Goal: Task Accomplishment & Management: Manage account settings

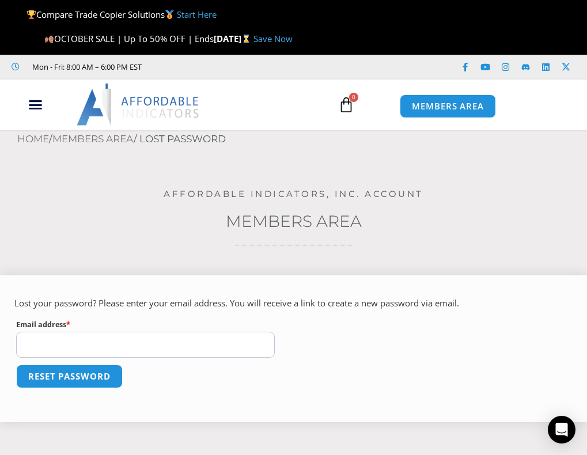
click at [123, 346] on input "Email address * Required" at bounding box center [145, 345] width 259 height 26
click at [104, 343] on input "Email address * Required" at bounding box center [145, 345] width 259 height 26
paste input "**********"
type input "**********"
click at [82, 376] on button "Reset password" at bounding box center [69, 376] width 112 height 25
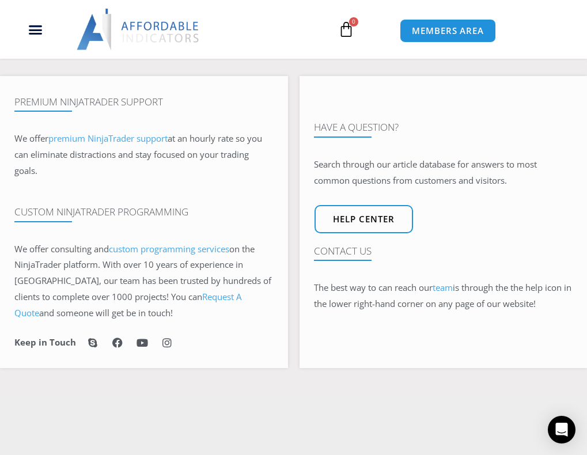
scroll to position [58, 0]
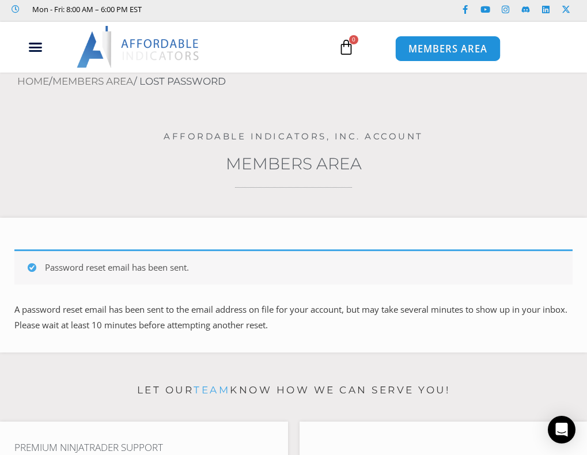
click at [440, 48] on span "MEMBERS AREA" at bounding box center [448, 49] width 79 height 10
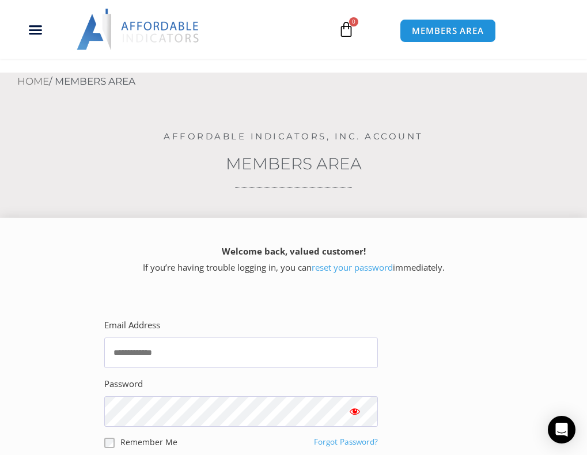
scroll to position [231, 0]
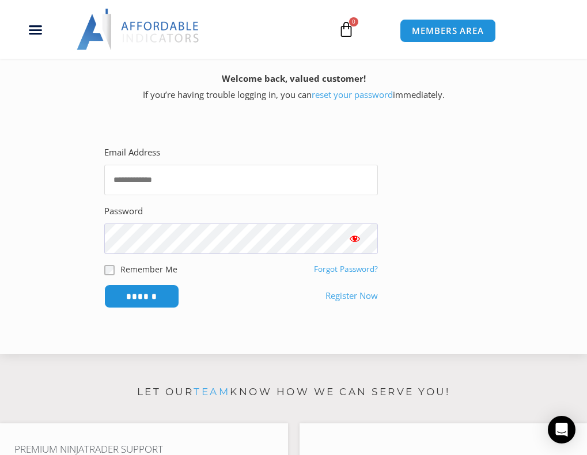
click at [170, 176] on input "Email Address" at bounding box center [241, 180] width 274 height 31
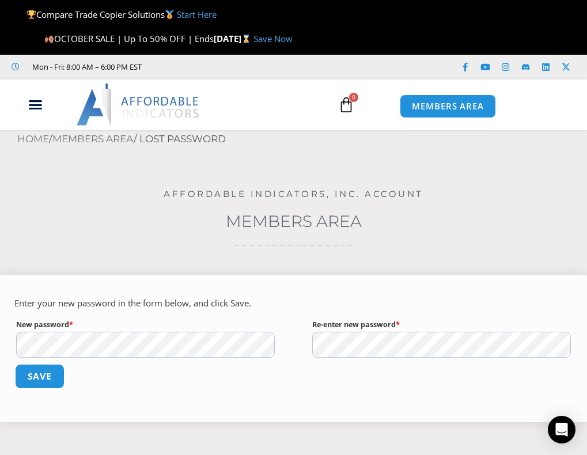
click at [36, 378] on button "Save" at bounding box center [40, 376] width 50 height 25
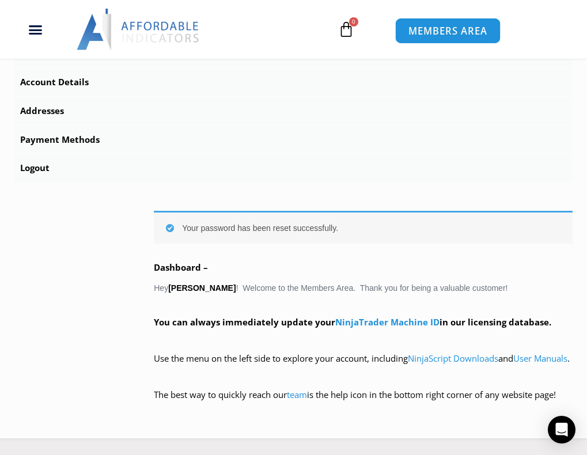
click at [456, 34] on span "MEMBERS AREA" at bounding box center [448, 31] width 79 height 10
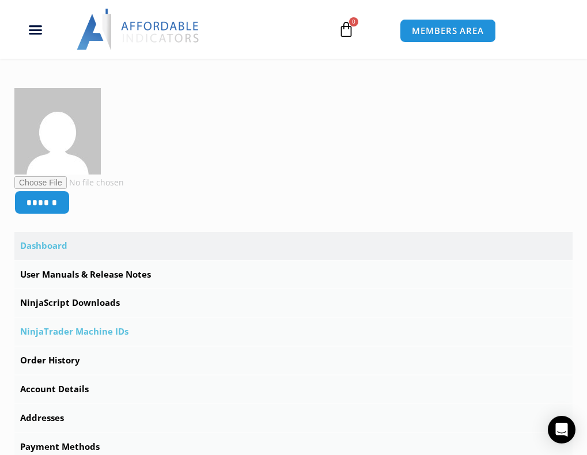
scroll to position [346, 0]
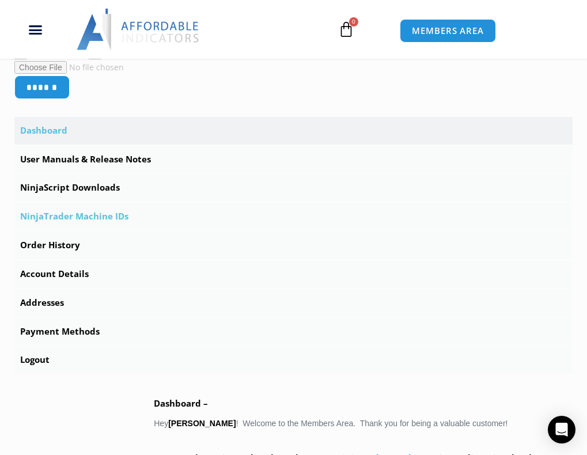
click at [88, 218] on link "NinjaTrader Machine IDs" at bounding box center [293, 217] width 559 height 28
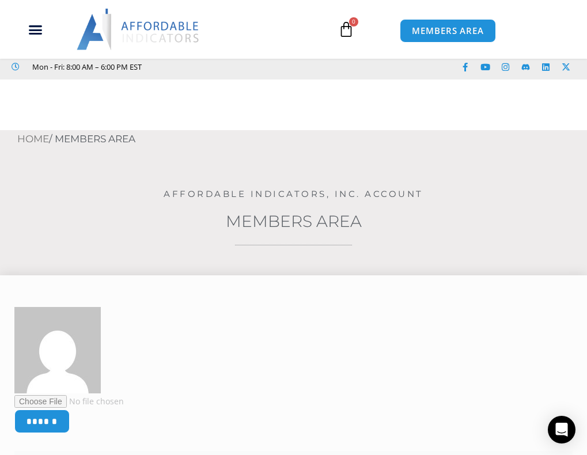
scroll to position [288, 0]
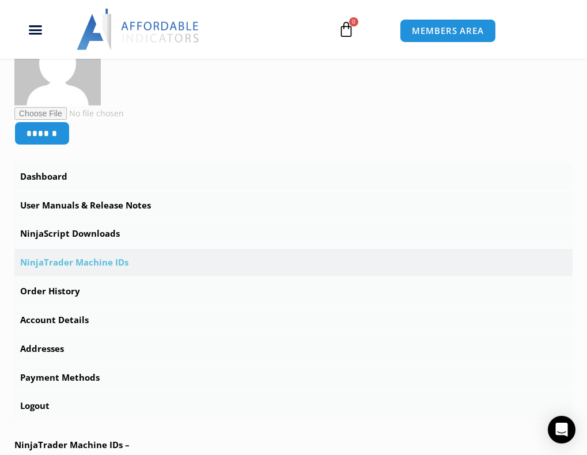
click at [76, 267] on link "NinjaTrader Machine IDs" at bounding box center [293, 263] width 559 height 28
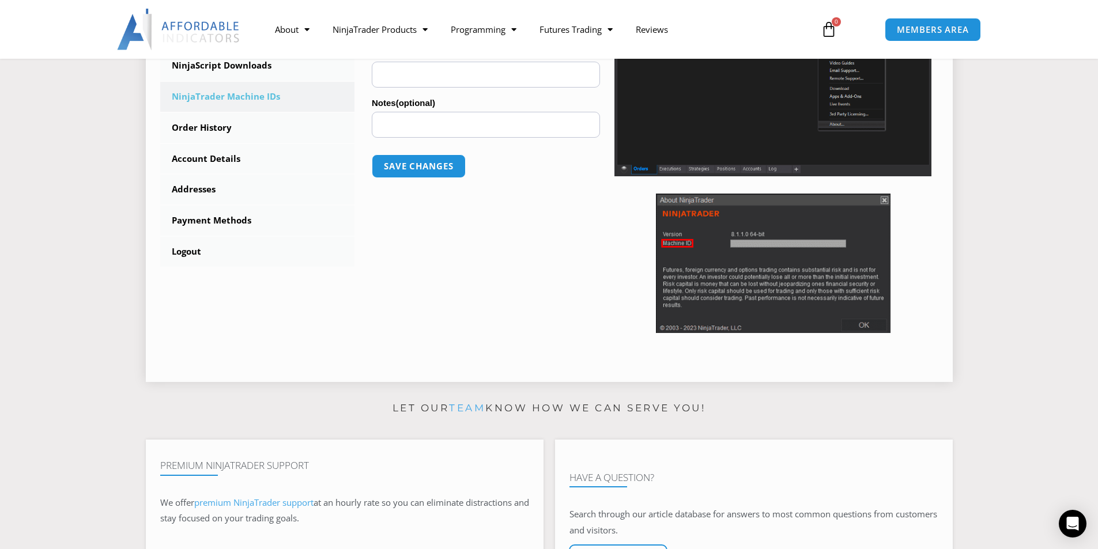
scroll to position [173, 0]
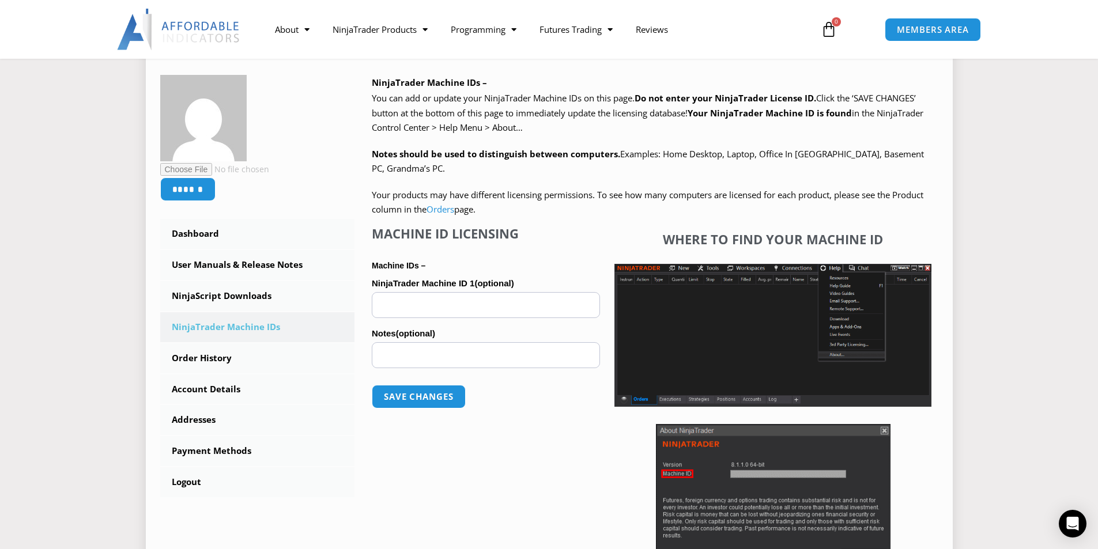
click at [402, 304] on input "NinjaTrader Machine ID 1 (optional)" at bounding box center [486, 305] width 228 height 26
paste input "**********"
type input "**********"
click at [431, 399] on button "Save changes" at bounding box center [419, 396] width 99 height 25
click at [232, 296] on link "NinjaScript Downloads" at bounding box center [257, 296] width 195 height 30
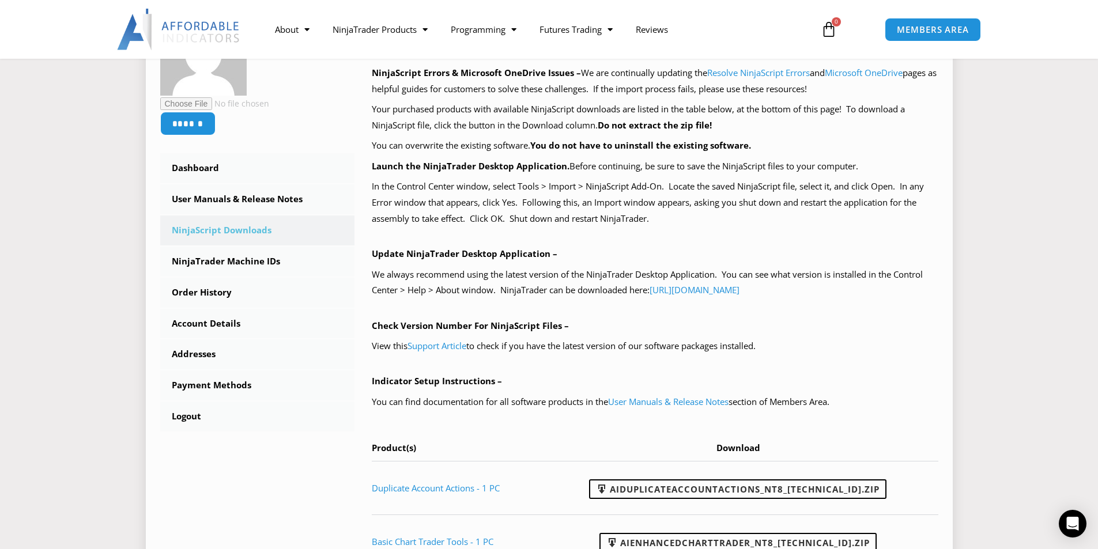
scroll to position [288, 0]
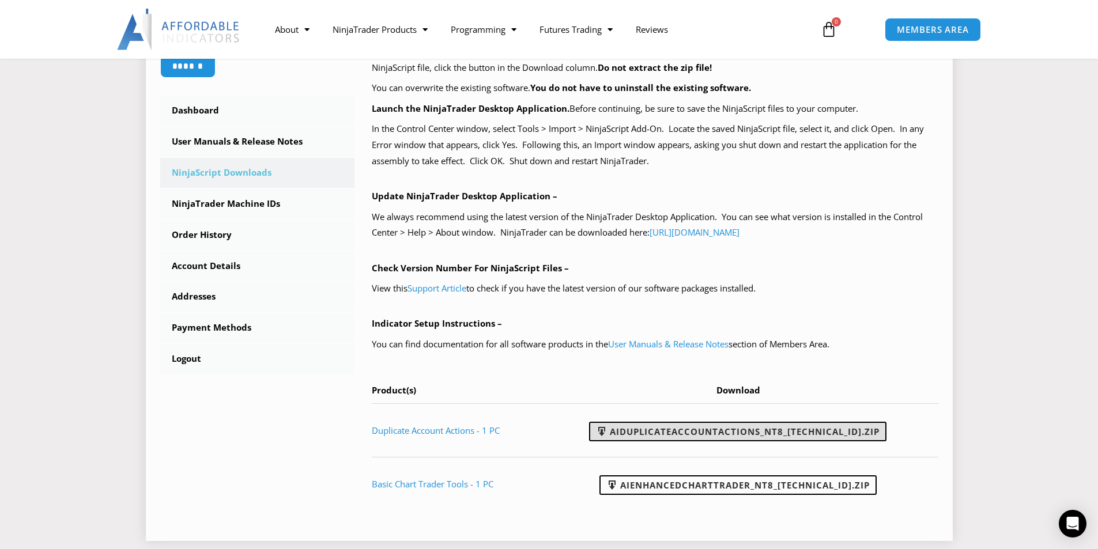
click at [756, 431] on link "AIDuplicateAccountActions_NT8_[TECHNICAL_ID].zip" at bounding box center [737, 432] width 297 height 20
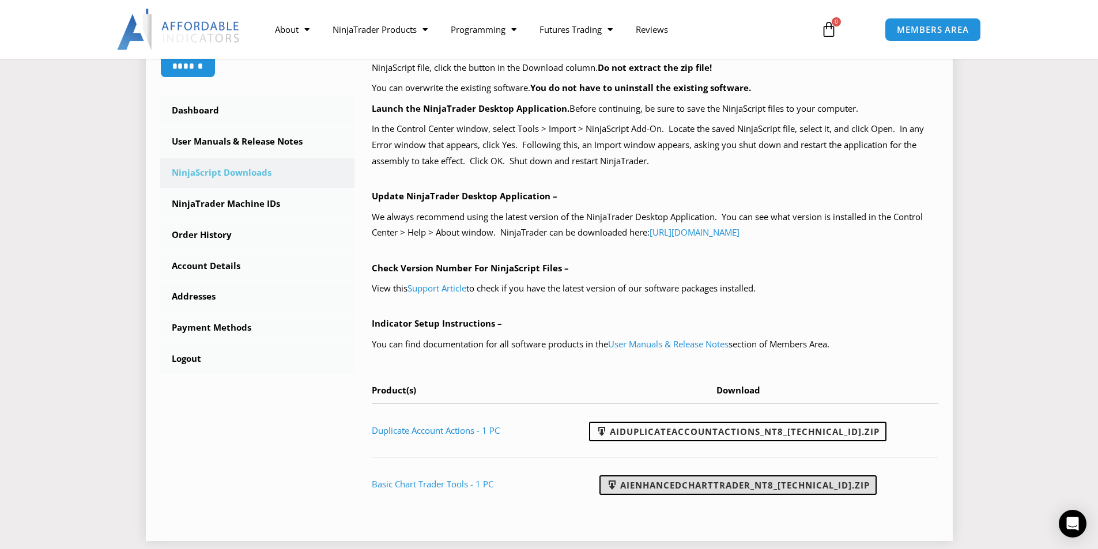
click at [760, 482] on link "AIEnhancedChartTrader_NT8_[TECHNICAL_ID].zip" at bounding box center [738, 486] width 277 height 20
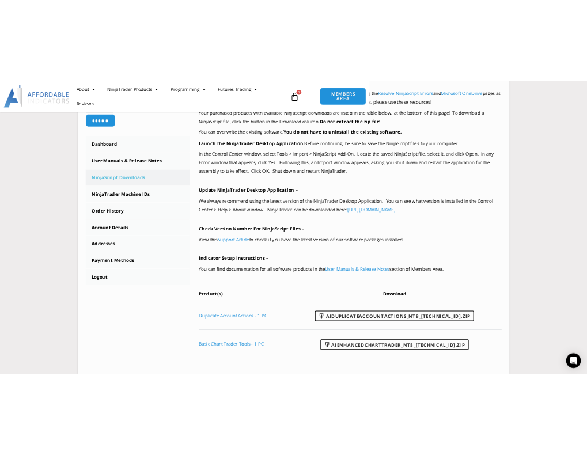
scroll to position [286, 0]
